Goal: Transaction & Acquisition: Download file/media

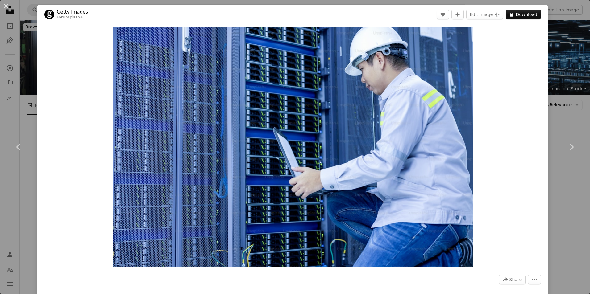
scroll to position [3917, 0]
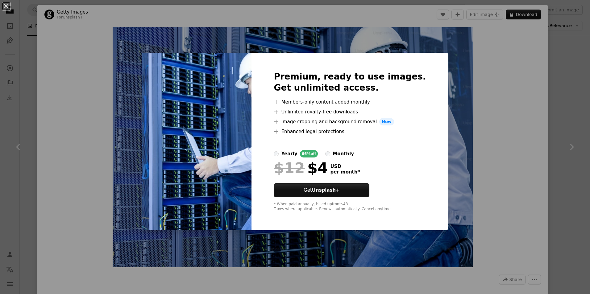
click at [504, 122] on div "An X shape Premium, ready to use images. Get unlimited access. A plus sign Memb…" at bounding box center [295, 147] width 590 height 294
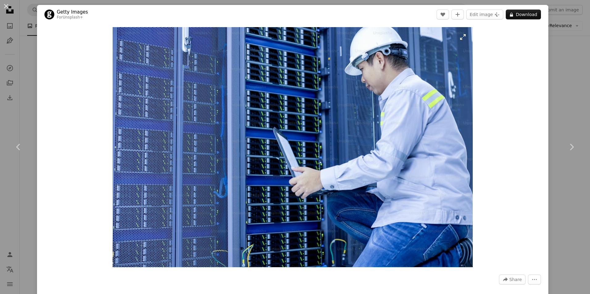
click at [402, 95] on img "Zoom in on this image" at bounding box center [293, 147] width 360 height 240
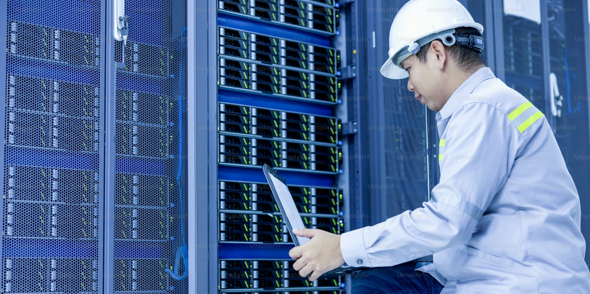
scroll to position [47, 0]
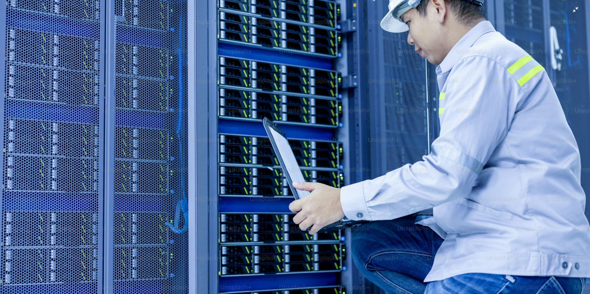
click at [411, 106] on img "Zoom out on this image" at bounding box center [295, 150] width 590 height 394
